Goal: Task Accomplishment & Management: Use online tool/utility

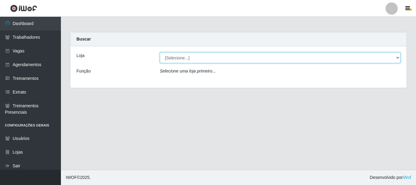
click at [173, 58] on select "[Selecione...] O Cestão - [GEOGRAPHIC_DATA]" at bounding box center [280, 57] width 241 height 11
select select "238"
click at [160, 52] on select "[Selecione...] O Cestão - [GEOGRAPHIC_DATA]" at bounding box center [280, 57] width 241 height 11
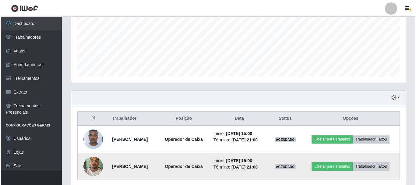
scroll to position [165, 0]
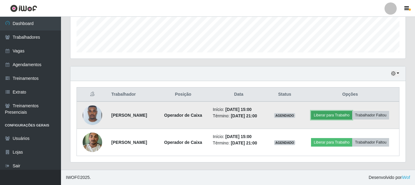
click at [338, 118] on button "Liberar para Trabalho" at bounding box center [331, 115] width 41 height 9
click at [329, 116] on button "Liberar para Trabalho" at bounding box center [331, 115] width 41 height 9
click at [331, 115] on button "Liberar para Trabalho" at bounding box center [331, 115] width 41 height 9
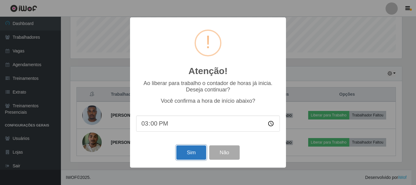
click at [192, 151] on button "Sim" at bounding box center [191, 152] width 30 height 14
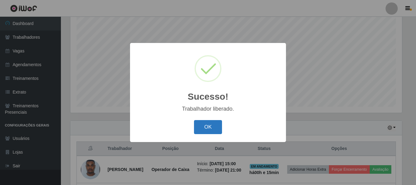
click at [207, 125] on button "OK" at bounding box center [208, 127] width 28 height 14
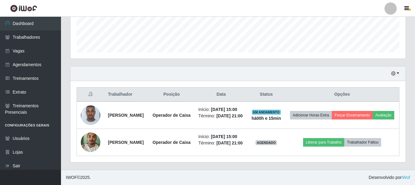
scroll to position [175, 0]
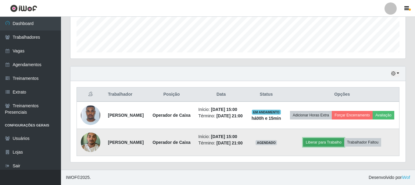
click at [331, 138] on button "Liberar para Trabalho" at bounding box center [323, 142] width 41 height 9
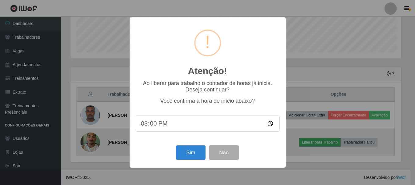
scroll to position [126, 332]
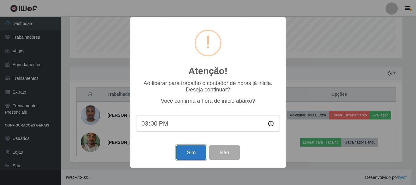
click at [197, 153] on button "Sim" at bounding box center [191, 152] width 30 height 14
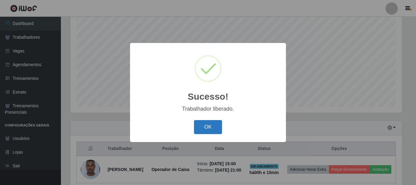
click at [208, 129] on button "OK" at bounding box center [208, 127] width 28 height 14
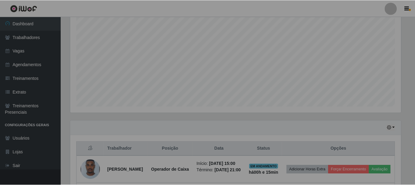
scroll to position [0, 0]
